Goal: Task Accomplishment & Management: Use online tool/utility

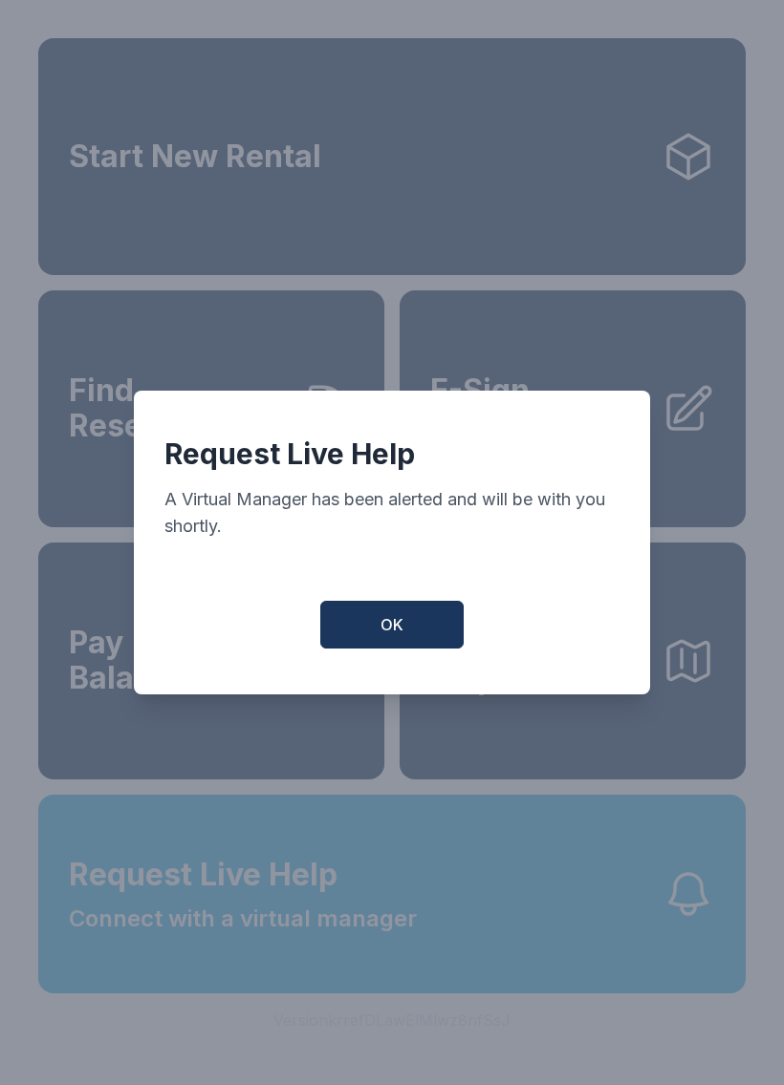
scroll to position [23, 0]
click at [420, 628] on button "OK" at bounding box center [391, 625] width 143 height 48
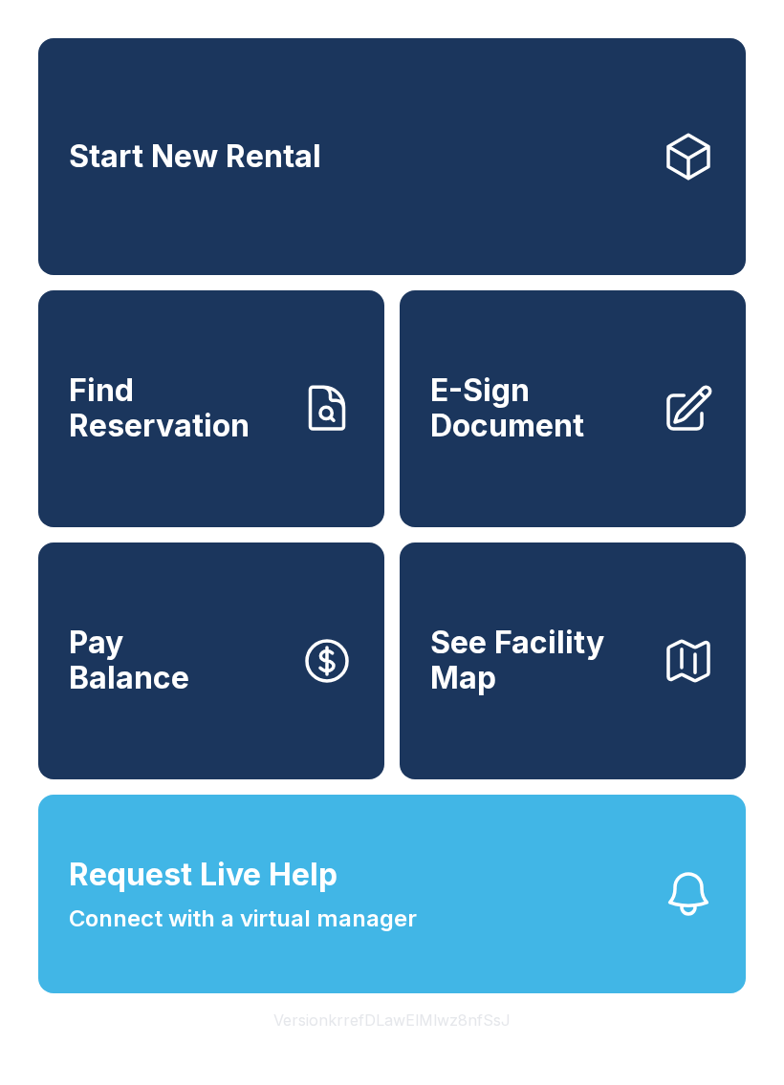
click at [240, 898] on span "Request Live Help" at bounding box center [203, 875] width 268 height 46
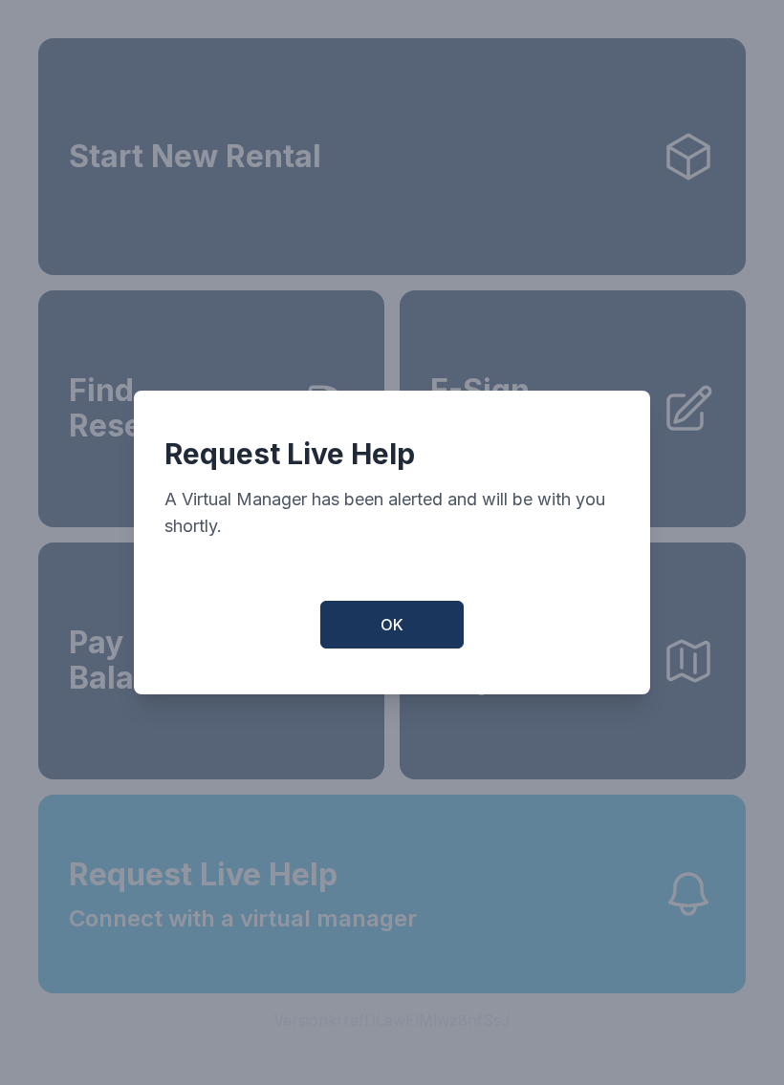
click at [414, 641] on button "OK" at bounding box center [391, 625] width 143 height 48
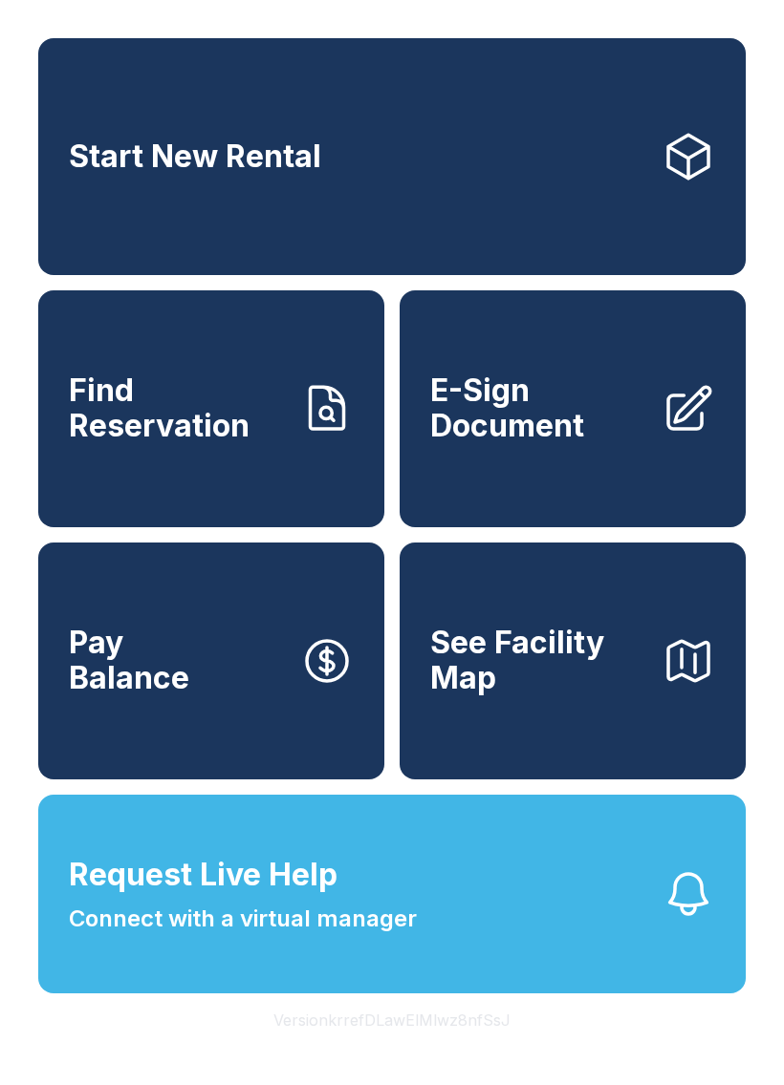
click at [521, 382] on span "E-Sign Document" at bounding box center [538, 409] width 216 height 70
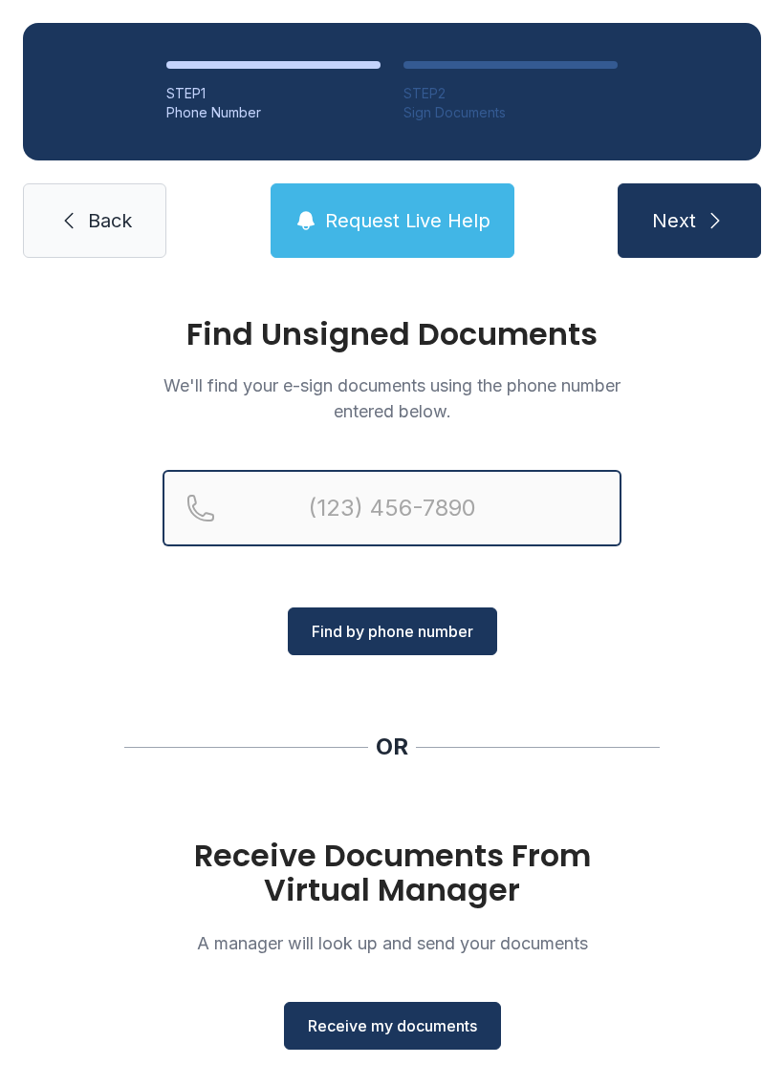
click at [404, 508] on input "Reservation phone number" at bounding box center [391, 508] width 459 height 76
type input "[PHONE_NUMBER]"
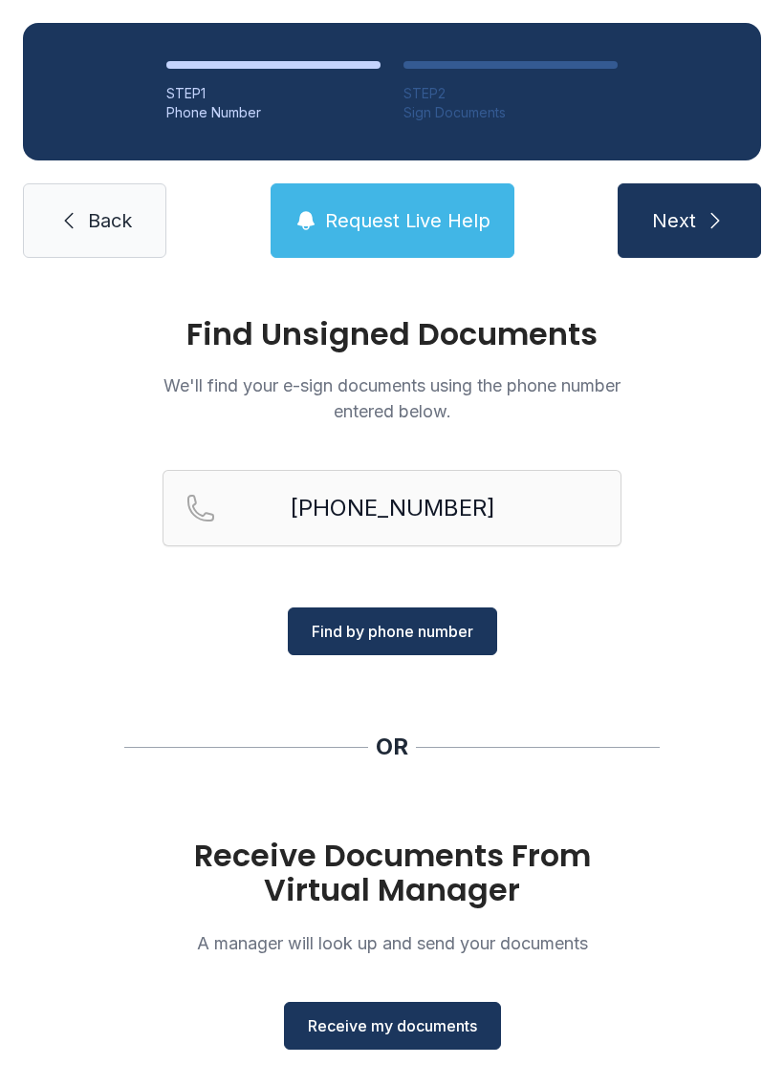
click at [432, 637] on span "Find by phone number" at bounding box center [391, 631] width 161 height 23
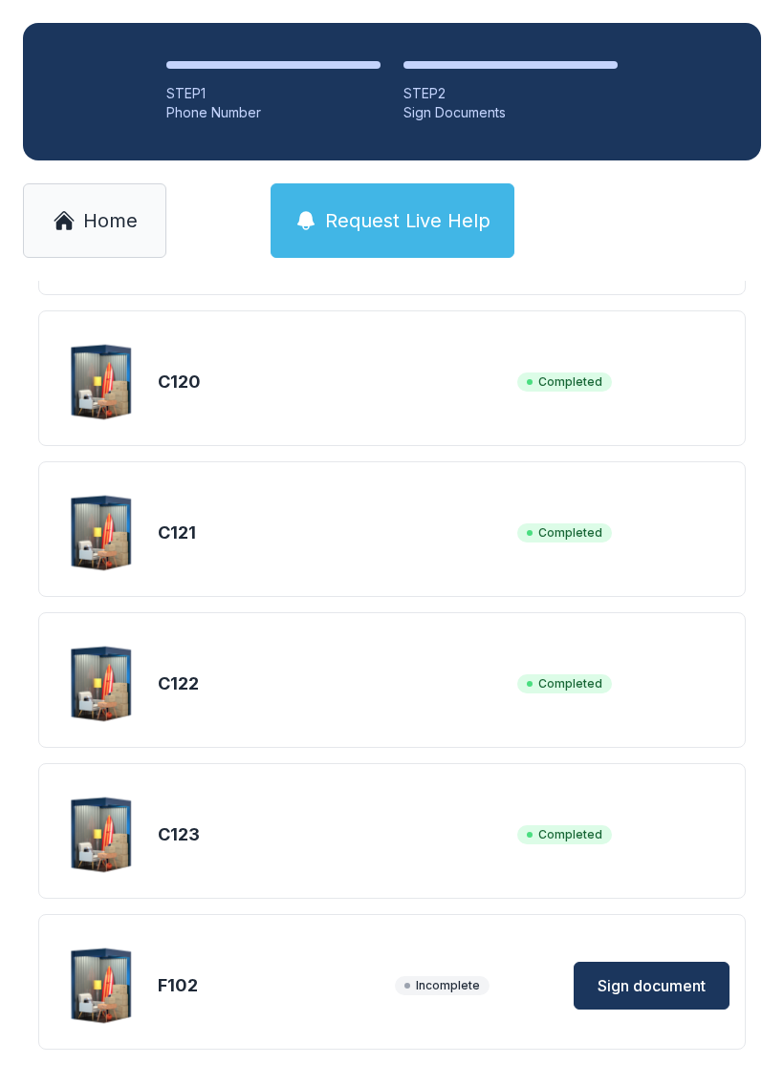
scroll to position [1353, 0]
click at [671, 988] on span "Sign document" at bounding box center [651, 987] width 108 height 23
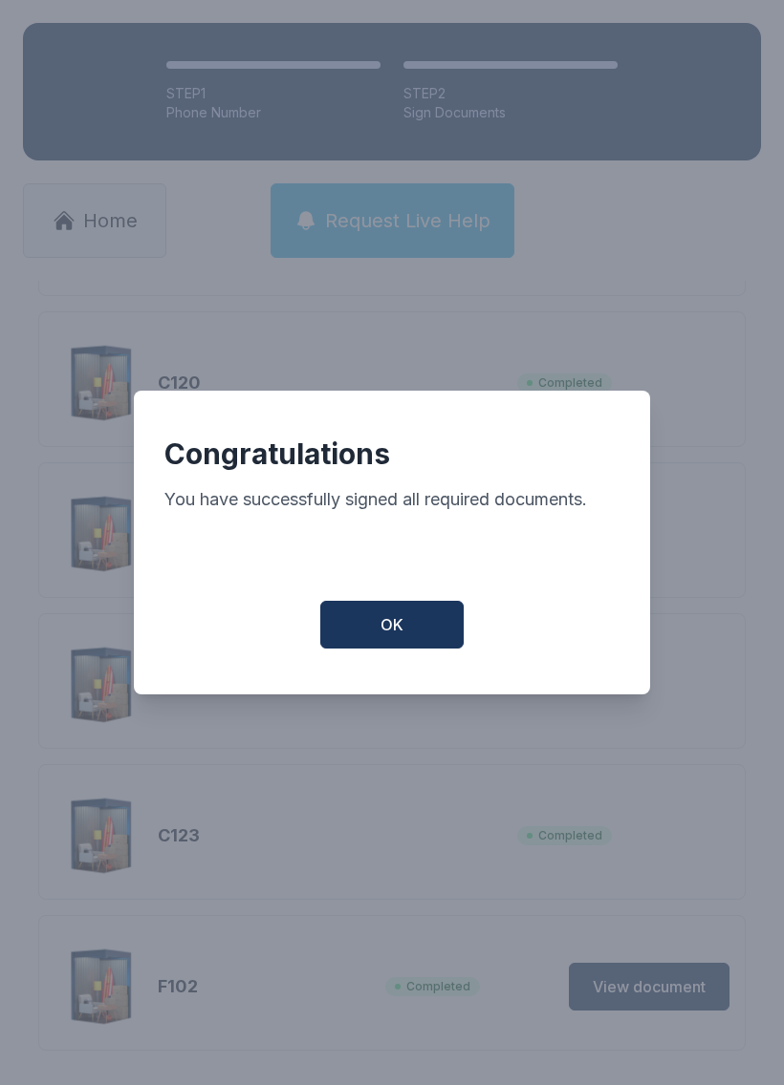
click at [397, 636] on span "OK" at bounding box center [391, 624] width 23 height 23
